Goal: Information Seeking & Learning: Check status

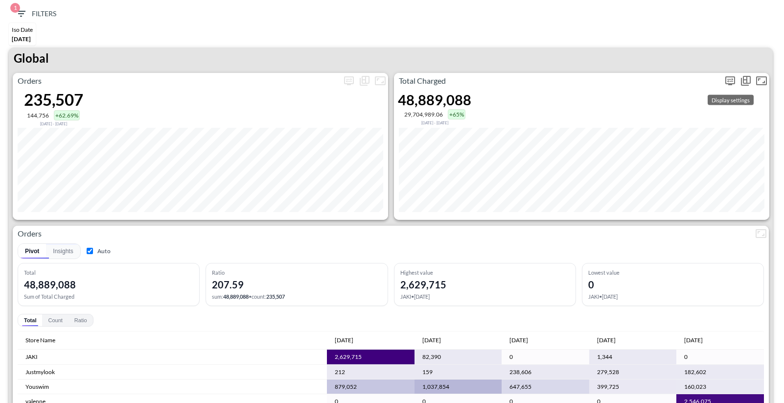
click at [729, 78] on icon "more" at bounding box center [730, 80] width 6 height 4
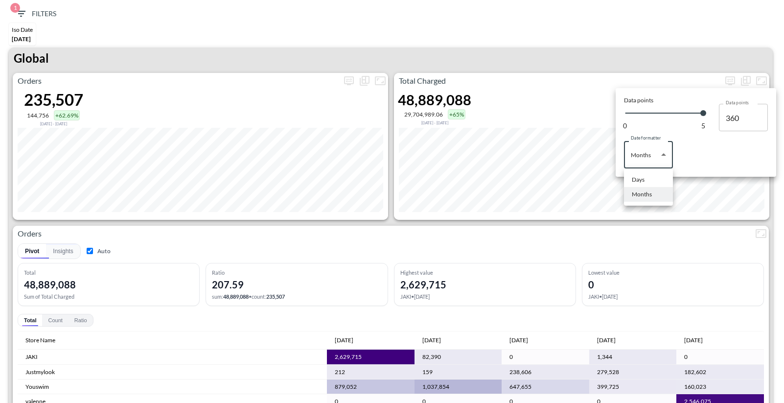
click at [655, 149] on body "BI.P.EYE, Interactive Analytics Dashboards 1 Filters Iso Date May 01, 2025 Glob…" at bounding box center [392, 201] width 784 height 403
click at [646, 174] on li "Days" at bounding box center [648, 179] width 49 height 15
type input "Days"
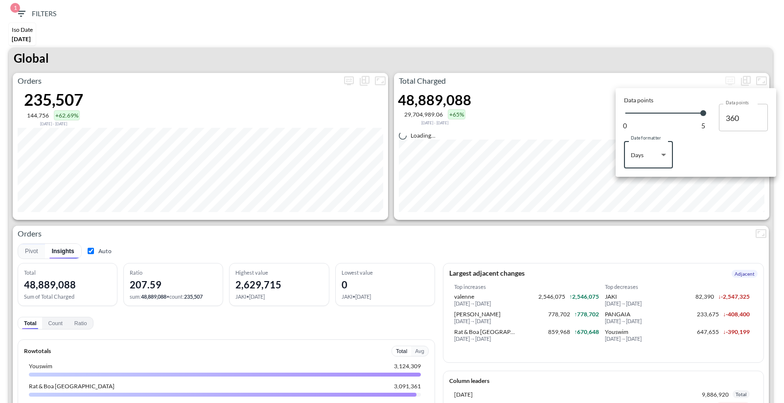
type input "147"
click at [680, 56] on div at bounding box center [392, 201] width 784 height 403
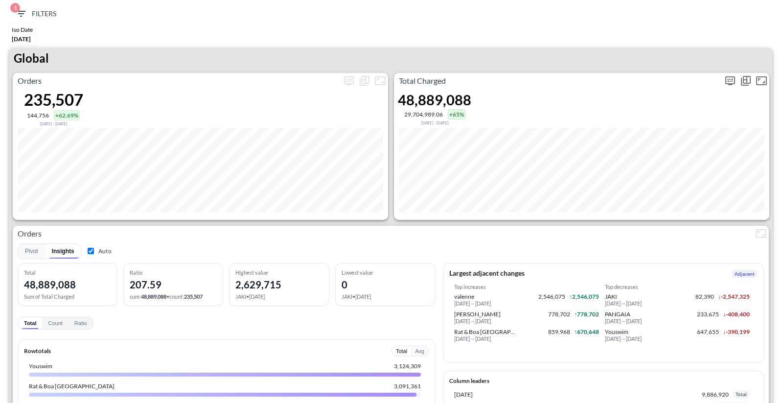
click at [727, 83] on icon "more" at bounding box center [731, 80] width 10 height 9
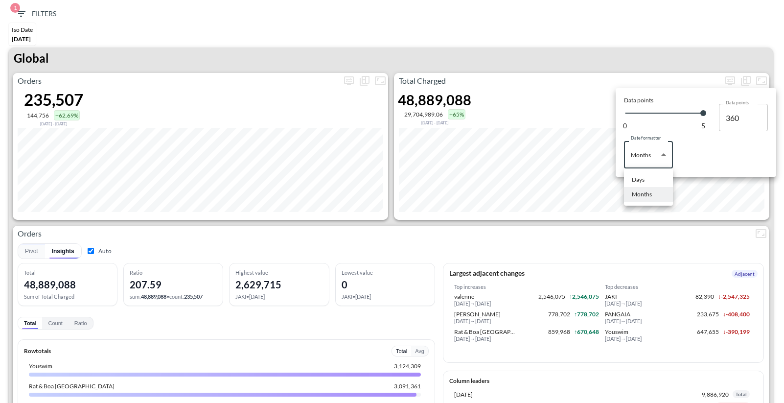
click at [648, 152] on body "BI.P.EYE, Interactive Analytics Dashboards 1 Filters Iso Date May 01, 2025 Glob…" at bounding box center [392, 201] width 784 height 403
click at [646, 174] on li "Days" at bounding box center [648, 179] width 49 height 15
type input "Days"
type input "147"
click at [624, 56] on div at bounding box center [392, 201] width 784 height 403
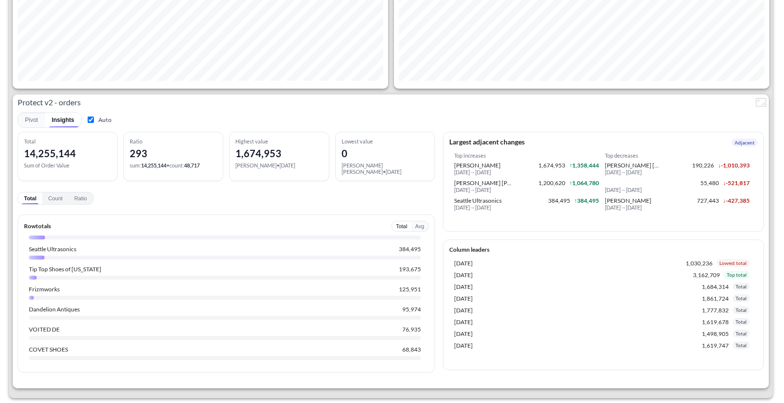
scroll to position [101, 0]
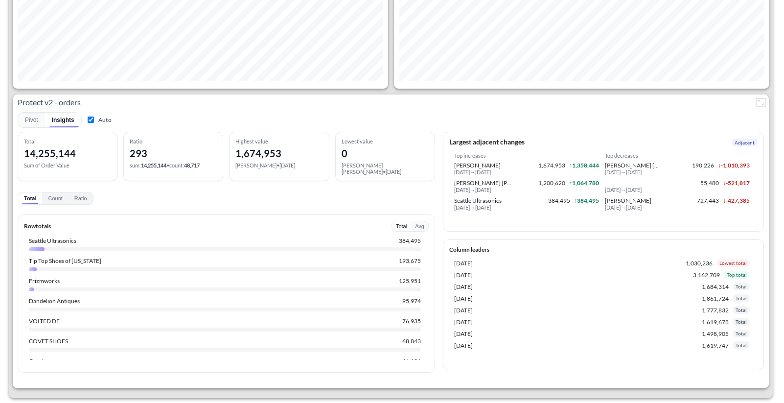
click at [92, 117] on input "Auto" at bounding box center [91, 120] width 6 height 6
checkbox input "false"
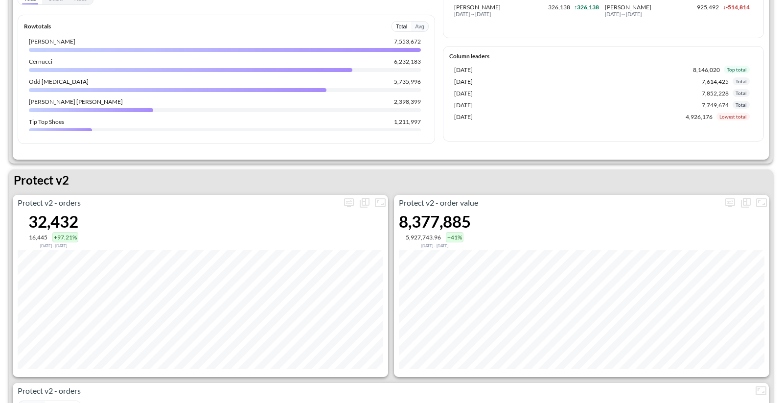
scroll to position [1803, 0]
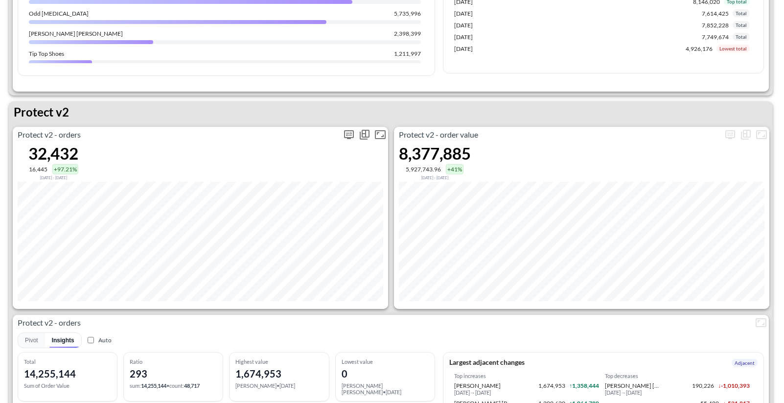
click at [348, 127] on button "more" at bounding box center [349, 135] width 16 height 16
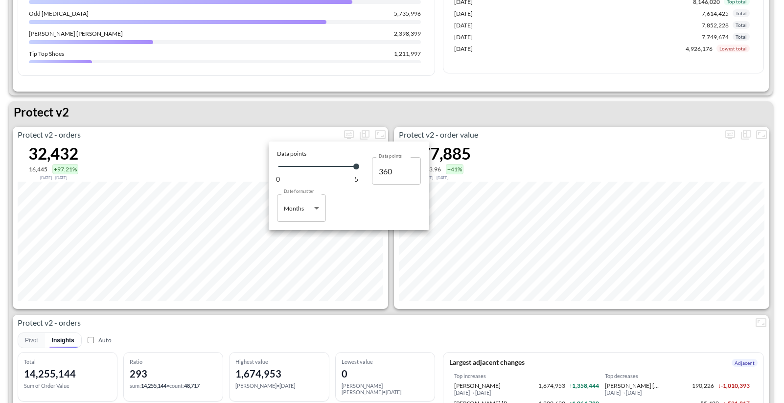
click at [308, 205] on body "BI.P.EYE, Interactive Analytics Dashboards 1 Filters Iso Date May 01, 2025 Glob…" at bounding box center [392, 201] width 784 height 403
click at [296, 232] on div "Days" at bounding box center [291, 233] width 13 height 9
type input "Days"
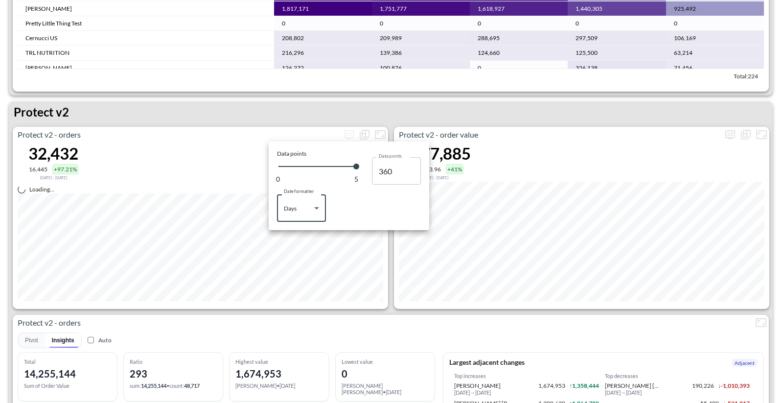
click at [426, 109] on div at bounding box center [392, 201] width 784 height 403
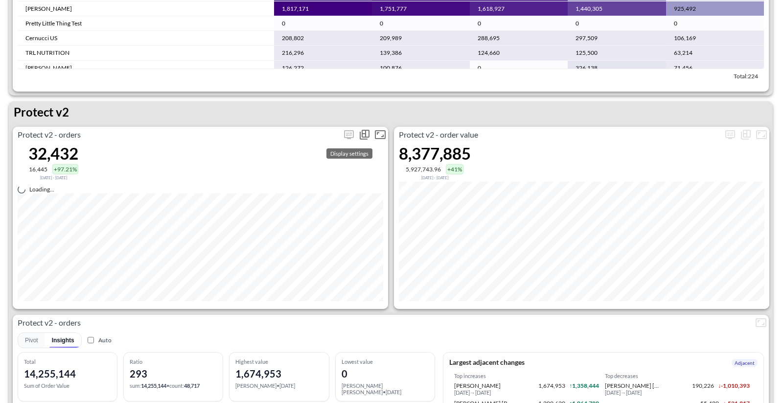
click at [348, 133] on span "Display settings" at bounding box center [349, 135] width 16 height 16
click at [347, 133] on span "Display settings" at bounding box center [349, 135] width 16 height 16
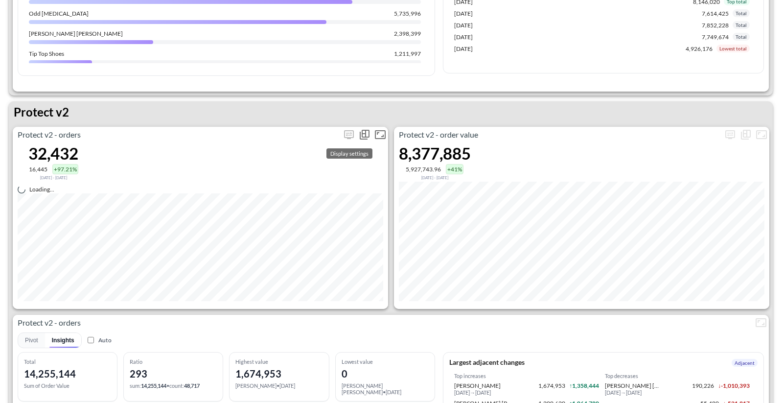
click at [350, 136] on span "Display settings" at bounding box center [349, 135] width 16 height 16
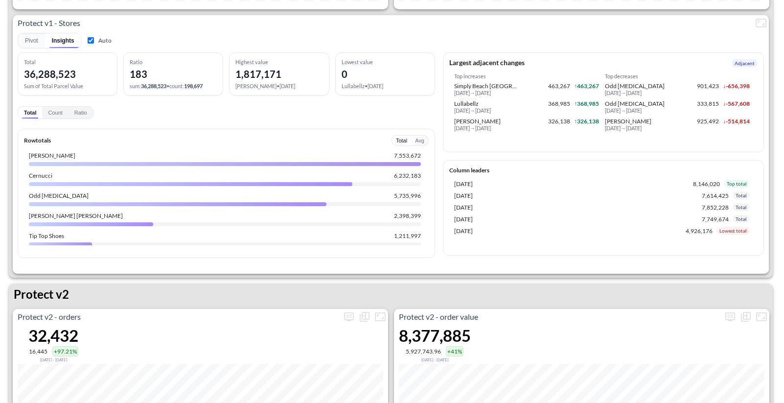
scroll to position [1772, 0]
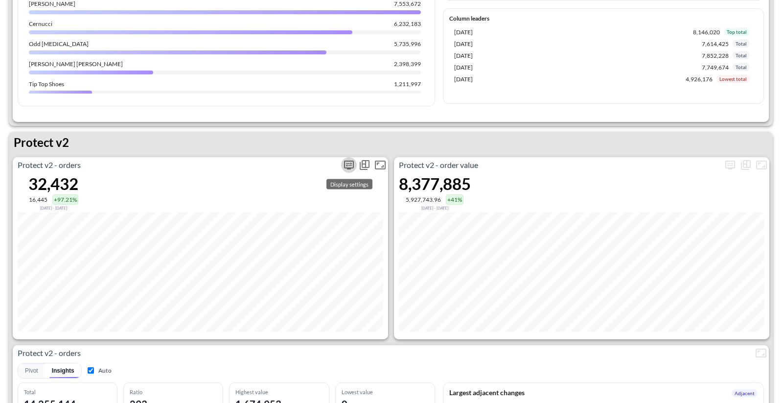
click at [343, 164] on icon "more" at bounding box center [349, 165] width 12 height 12
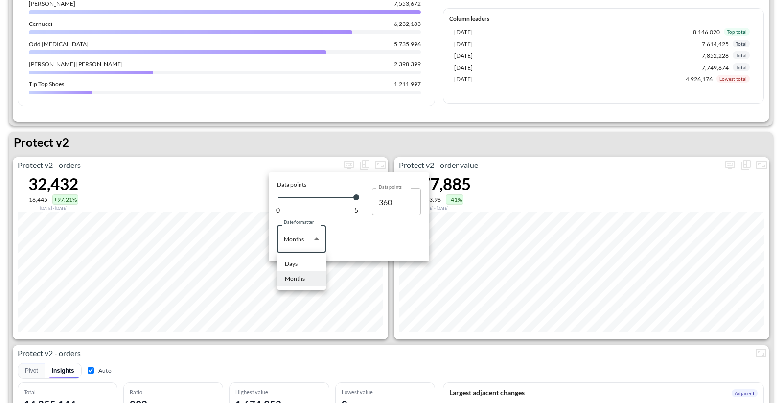
click at [312, 236] on body "BI.P.EYE, Interactive Analytics Dashboards 1 Filters Iso Date May 01, 2025 Glob…" at bounding box center [392, 201] width 784 height 403
click at [303, 260] on li "Days" at bounding box center [301, 264] width 49 height 15
type input "Days"
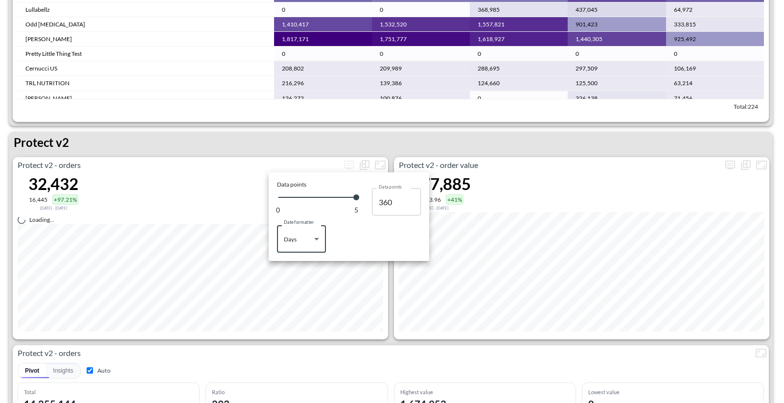
type input "147"
click at [226, 157] on div at bounding box center [392, 201] width 784 height 403
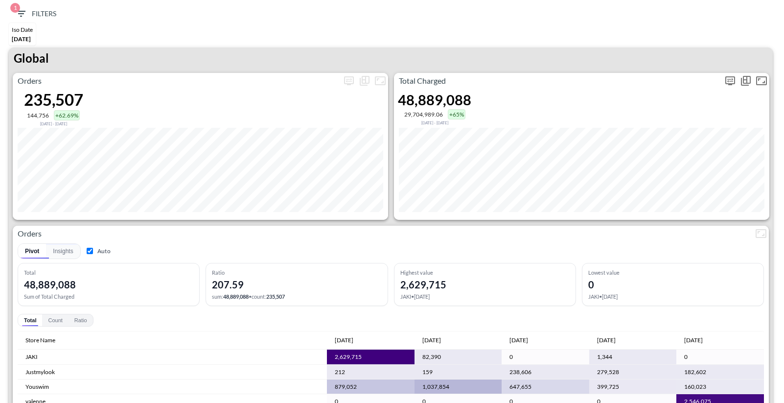
click at [731, 81] on icon "more" at bounding box center [730, 80] width 6 height 4
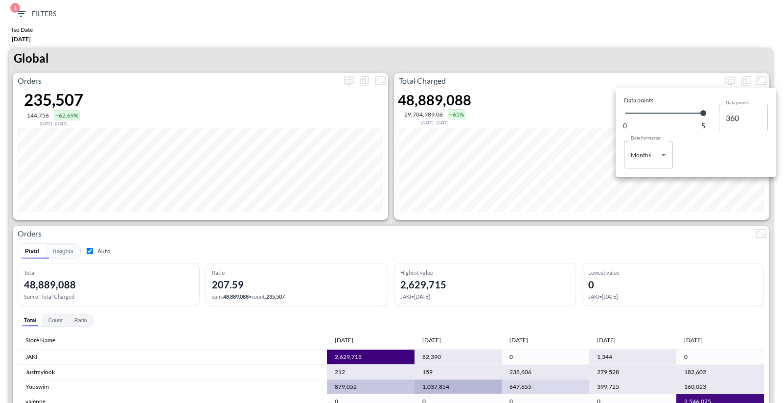
click at [651, 144] on body "BI.P.EYE, Interactive Analytics Dashboards 1 Filters Iso Date May 01, 2025 Glob…" at bounding box center [392, 201] width 784 height 403
click at [640, 182] on div "Days" at bounding box center [638, 179] width 13 height 9
type input "Days"
type input "147"
click at [654, 221] on div at bounding box center [392, 201] width 784 height 403
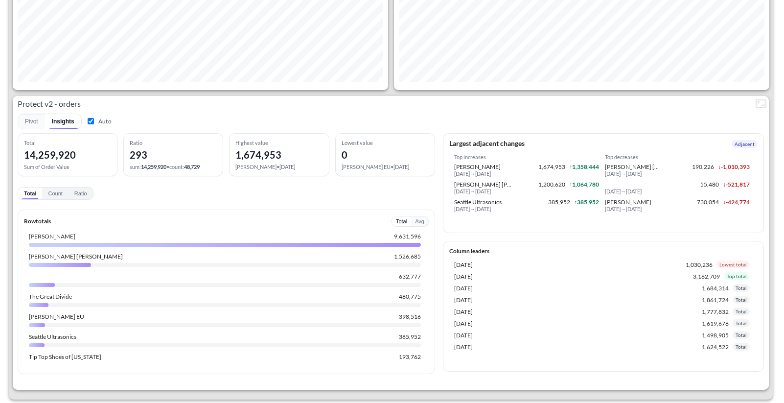
scroll to position [2027, 0]
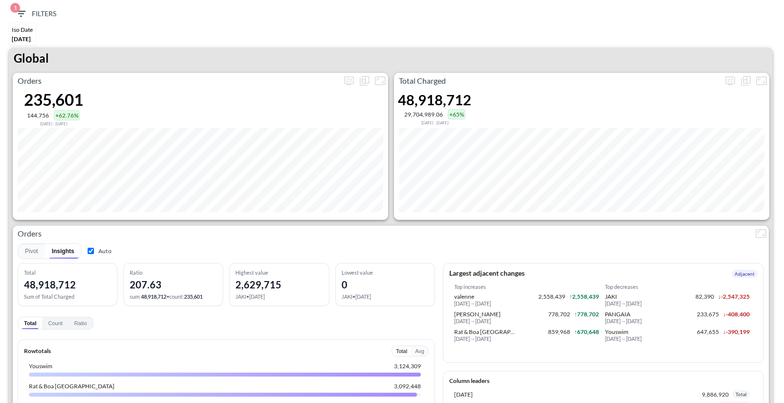
scroll to position [2027, 0]
click at [732, 78] on icon "more" at bounding box center [730, 80] width 6 height 4
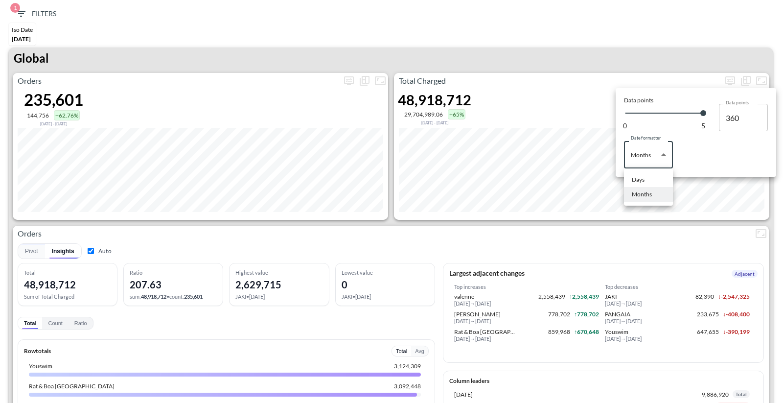
click at [634, 156] on body "BI.P.EYE, Interactive Analytics Dashboards 1 Filters Iso Date [DATE] Global Ord…" at bounding box center [392, 201] width 784 height 403
drag, startPoint x: 633, startPoint y: 181, endPoint x: 630, endPoint y: 78, distance: 102.8
click at [633, 181] on div "Days" at bounding box center [638, 179] width 13 height 9
type input "Days"
click at [629, 44] on div at bounding box center [392, 201] width 784 height 403
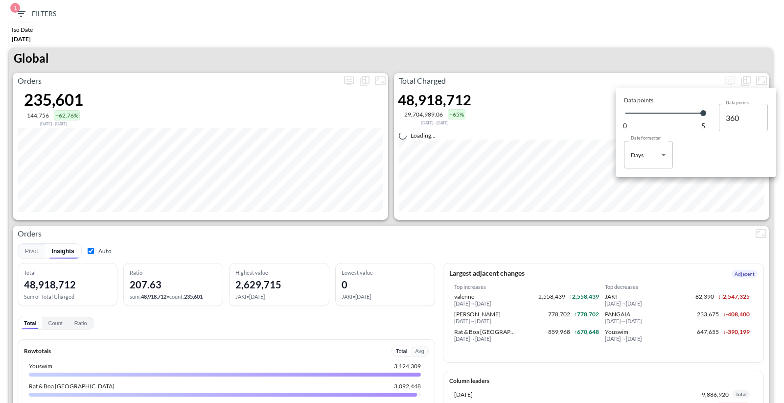
type input "147"
click at [620, 48] on div at bounding box center [392, 201] width 784 height 403
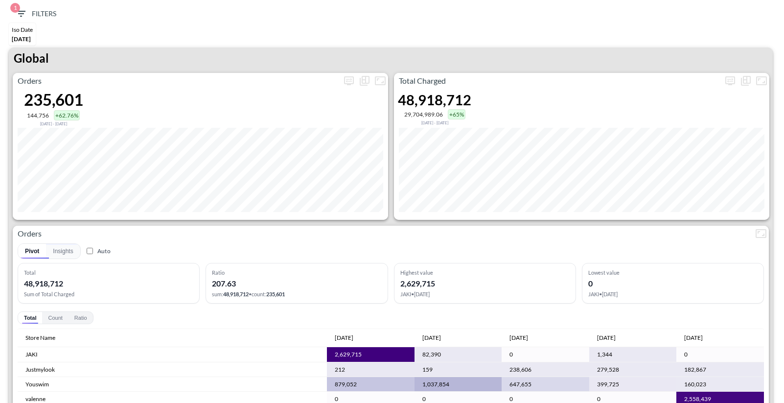
checkbox input "false"
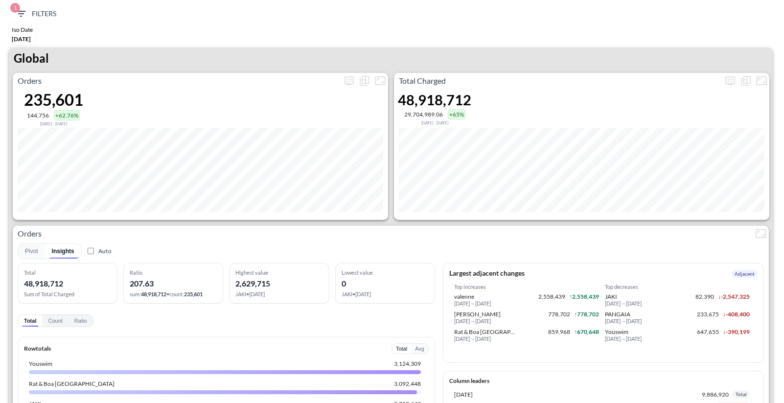
checkbox input "false"
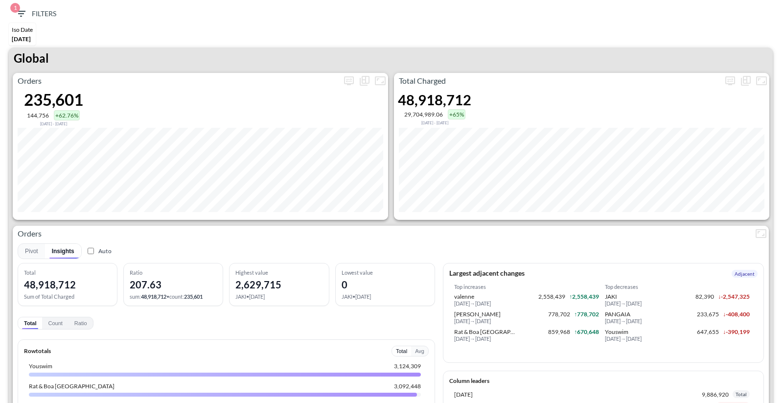
checkbox input "false"
